Goal: Task Accomplishment & Management: Use online tool/utility

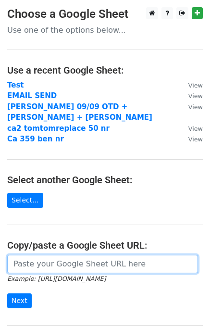
click at [44, 255] on input "url" at bounding box center [102, 264] width 191 height 18
paste input "[URL][DOMAIN_NAME]"
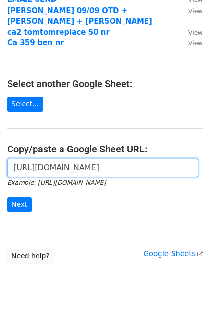
scroll to position [96, 0]
type input "[URL][DOMAIN_NAME]"
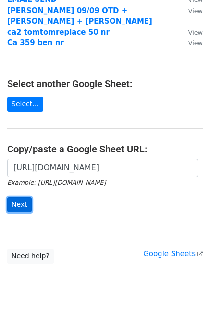
scroll to position [0, 0]
click at [19, 197] on input "Next" at bounding box center [19, 204] width 25 height 15
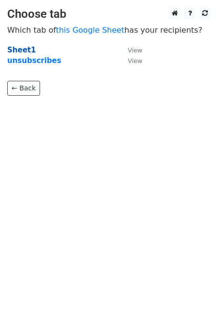
click at [19, 49] on strong "Sheet1" at bounding box center [21, 50] width 28 height 9
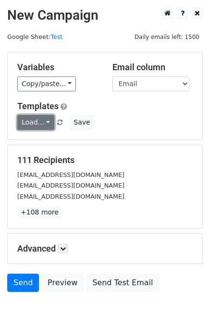
click at [46, 128] on link "Load..." at bounding box center [35, 122] width 37 height 15
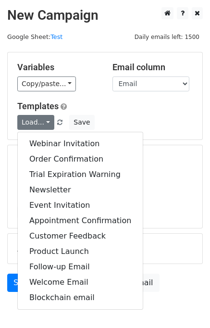
scroll to position [44, 0]
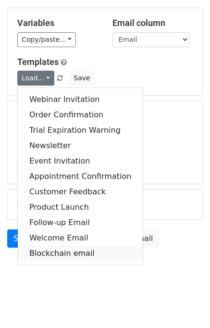
click at [69, 252] on link "Blockchain email" at bounding box center [80, 253] width 125 height 15
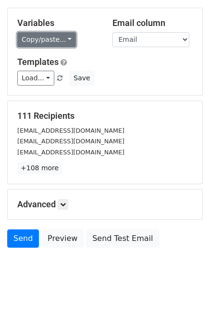
click at [64, 41] on link "Copy/paste..." at bounding box center [46, 39] width 59 height 15
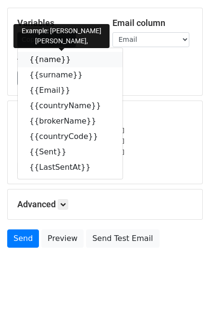
click at [73, 60] on icon at bounding box center [77, 59] width 8 height 8
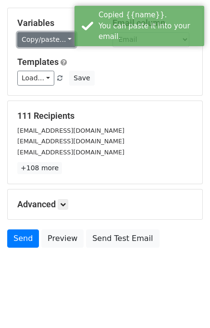
click at [62, 38] on link "Copy/paste..." at bounding box center [46, 39] width 59 height 15
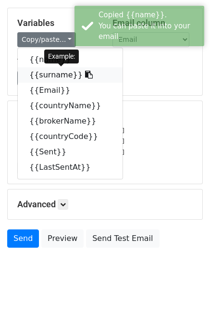
click at [85, 75] on icon at bounding box center [89, 75] width 8 height 8
